Goal: Task Accomplishment & Management: Manage account settings

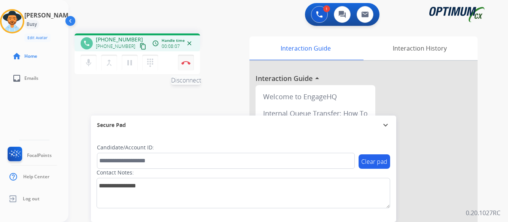
click at [186, 62] on img at bounding box center [185, 63] width 9 height 4
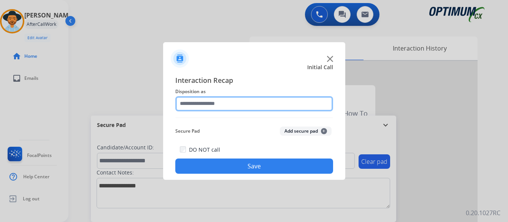
click at [254, 103] on input "text" at bounding box center [254, 103] width 158 height 15
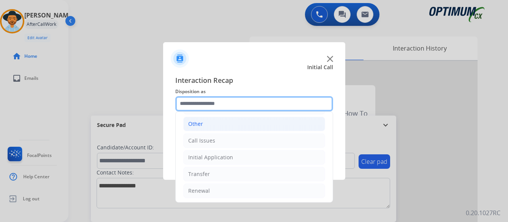
scroll to position [52, 0]
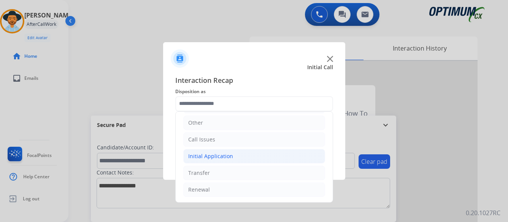
click at [231, 157] on li "Initial Application" at bounding box center [254, 156] width 142 height 14
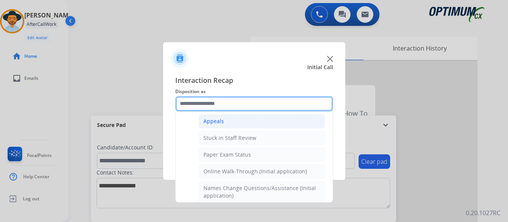
scroll to position [128, 0]
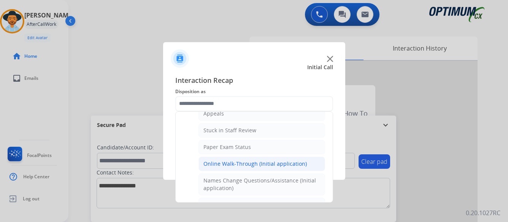
click at [220, 162] on div "Online Walk-Through (Initial application)" at bounding box center [254, 164] width 103 height 8
type input "**********"
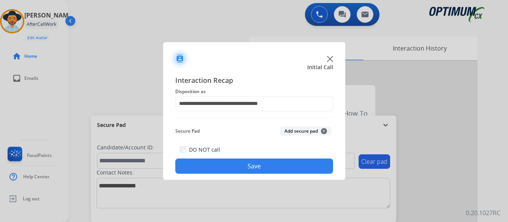
click at [252, 166] on button "Save" at bounding box center [254, 165] width 158 height 15
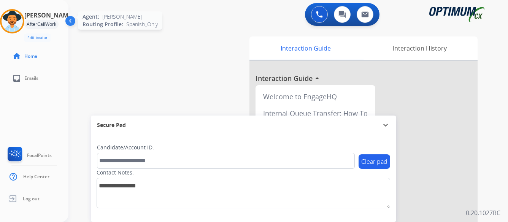
click at [23, 21] on img at bounding box center [12, 21] width 21 height 21
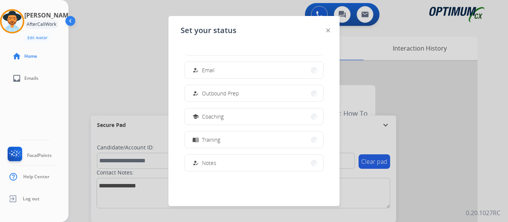
scroll to position [190, 0]
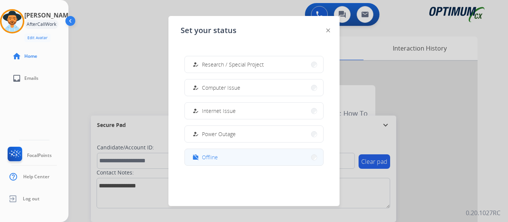
click at [262, 155] on button "work_off Offline" at bounding box center [254, 157] width 138 height 16
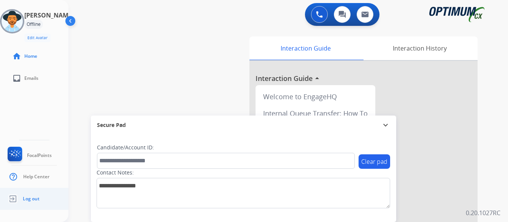
click at [34, 199] on span "Log out" at bounding box center [31, 199] width 17 height 6
